Goal: Transaction & Acquisition: Purchase product/service

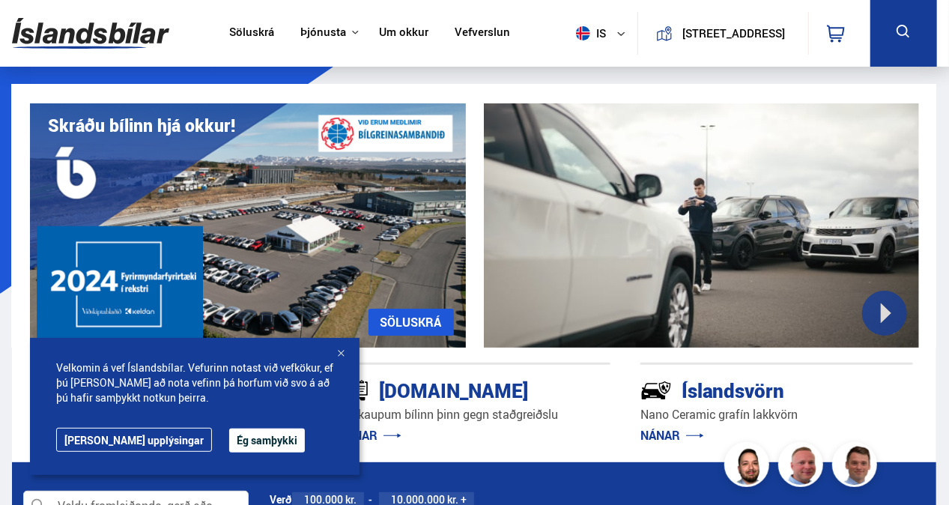
click at [234, 431] on button "Ég samþykki" at bounding box center [267, 440] width 76 height 24
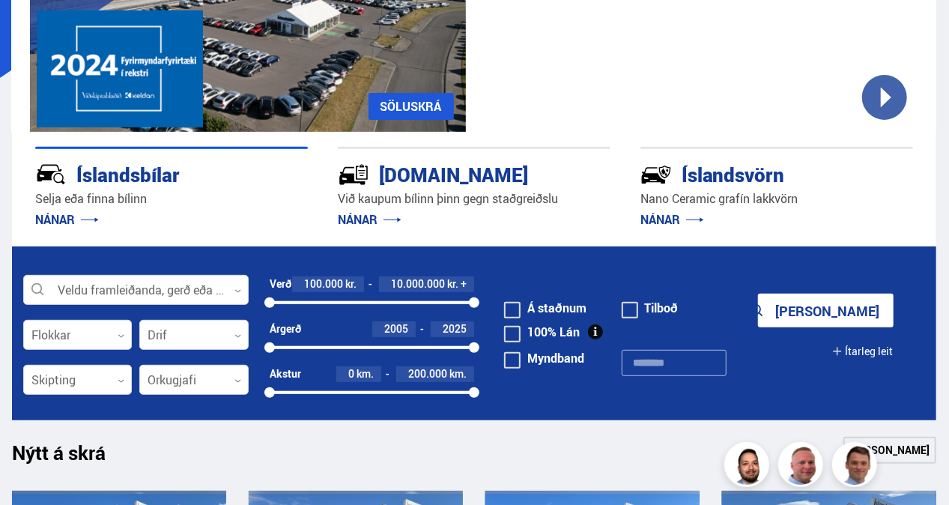
scroll to position [288, 0]
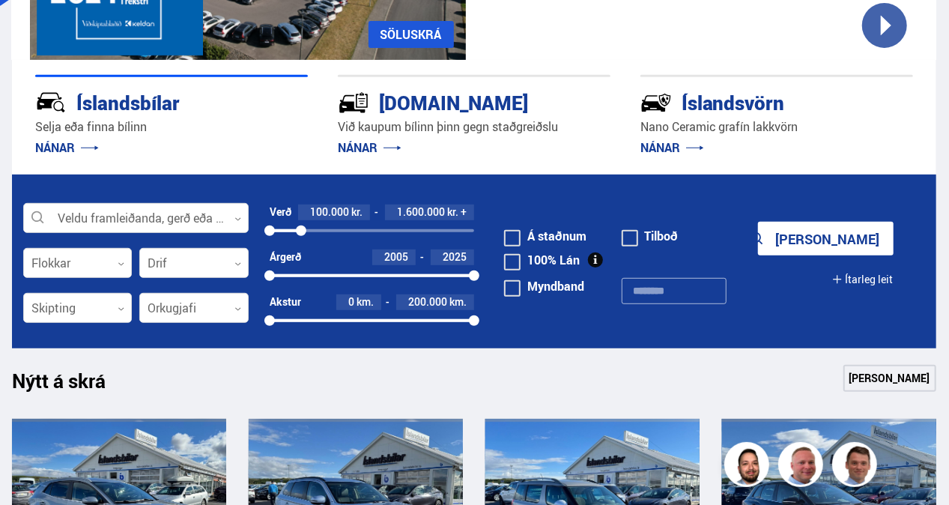
drag, startPoint x: 470, startPoint y: 227, endPoint x: 301, endPoint y: 226, distance: 169.2
click at [301, 226] on div at bounding box center [301, 230] width 10 height 10
drag, startPoint x: 274, startPoint y: 274, endPoint x: 375, endPoint y: 272, distance: 101.1
click at [375, 272] on div at bounding box center [375, 275] width 10 height 10
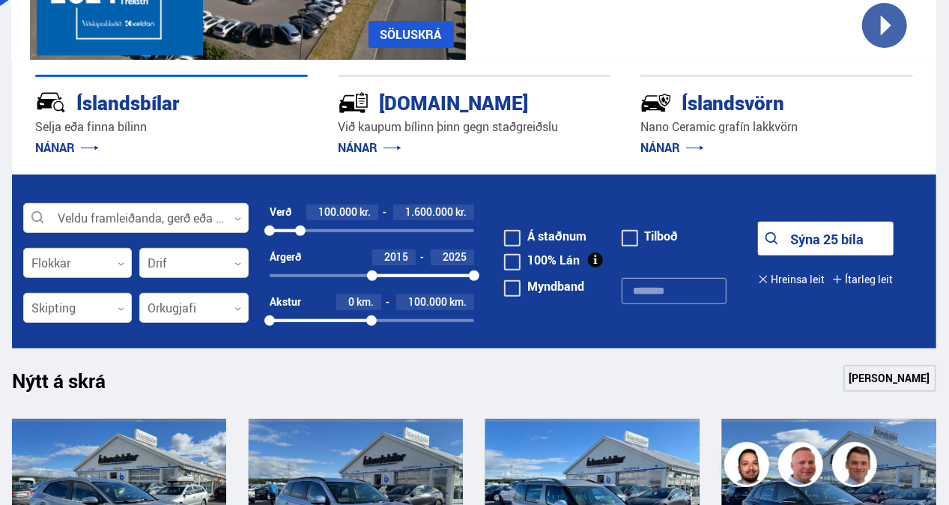
drag, startPoint x: 470, startPoint y: 316, endPoint x: 371, endPoint y: 326, distance: 99.4
click at [371, 326] on div "Akstur 0 km. 100.000 km. 0 99512" at bounding box center [372, 314] width 204 height 40
click at [803, 245] on button "Sýna 6 bíla" at bounding box center [826, 239] width 136 height 34
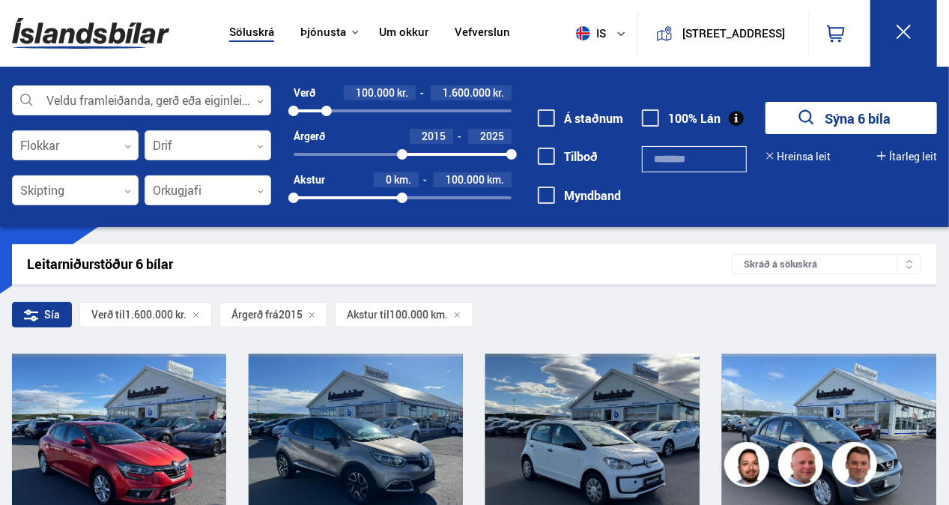
drag, startPoint x: 945, startPoint y: 52, endPoint x: 939, endPoint y: 78, distance: 26.2
click at [939, 78] on div "Söluskrá Þjónusta Íslandsbílar [DOMAIN_NAME] Íslandsvörn Leiðbeiningar Um okkur…" at bounding box center [474, 113] width 949 height 227
drag, startPoint x: 939, startPoint y: 78, endPoint x: 949, endPoint y: 207, distance: 129.2
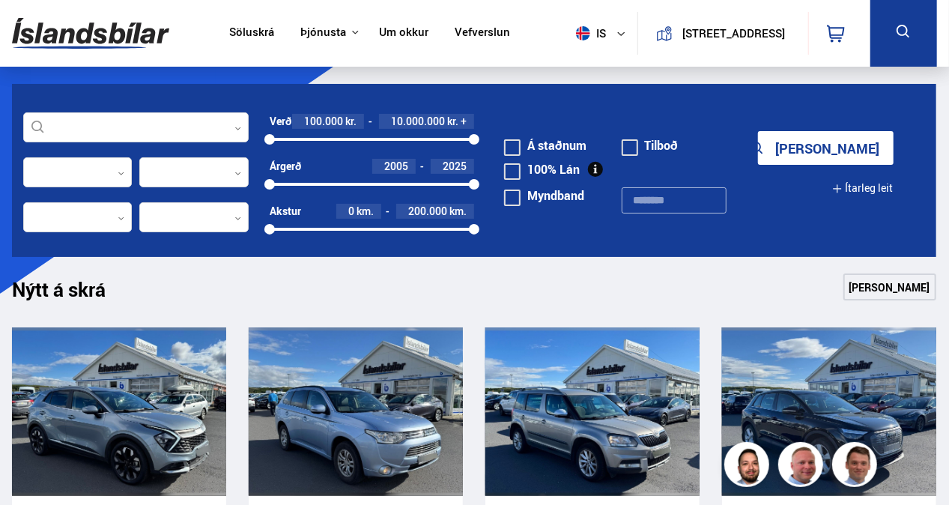
scroll to position [127, 0]
